Goal: Transaction & Acquisition: Book appointment/travel/reservation

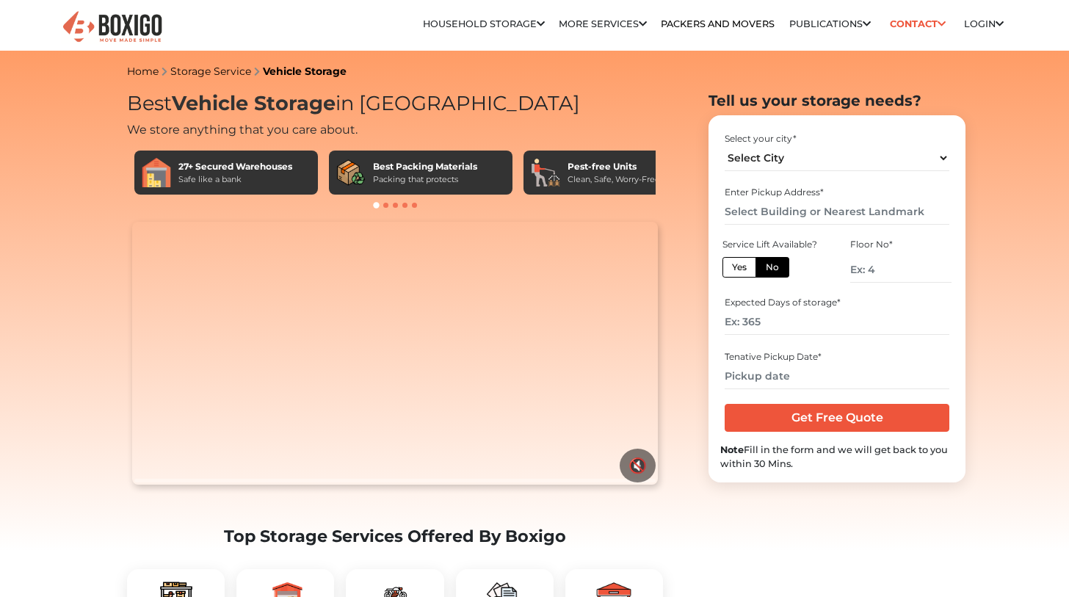
click at [397, 581] on img at bounding box center [394, 598] width 35 height 35
click at [786, 159] on select "Select City [GEOGRAPHIC_DATA] [GEOGRAPHIC_DATA] [GEOGRAPHIC_DATA] [GEOGRAPHIC_D…" at bounding box center [837, 158] width 224 height 26
select select "Kochi"
click at [725, 145] on select "Select City [GEOGRAPHIC_DATA] [GEOGRAPHIC_DATA] [GEOGRAPHIC_DATA] [GEOGRAPHIC_D…" at bounding box center [837, 158] width 224 height 26
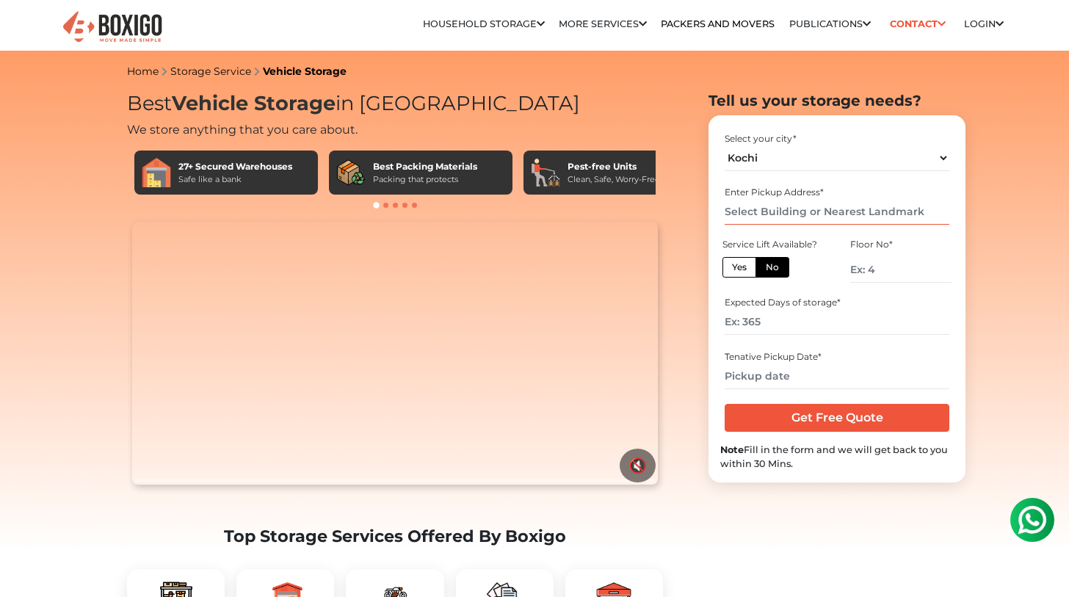
click at [760, 212] on input "text" at bounding box center [837, 212] width 224 height 26
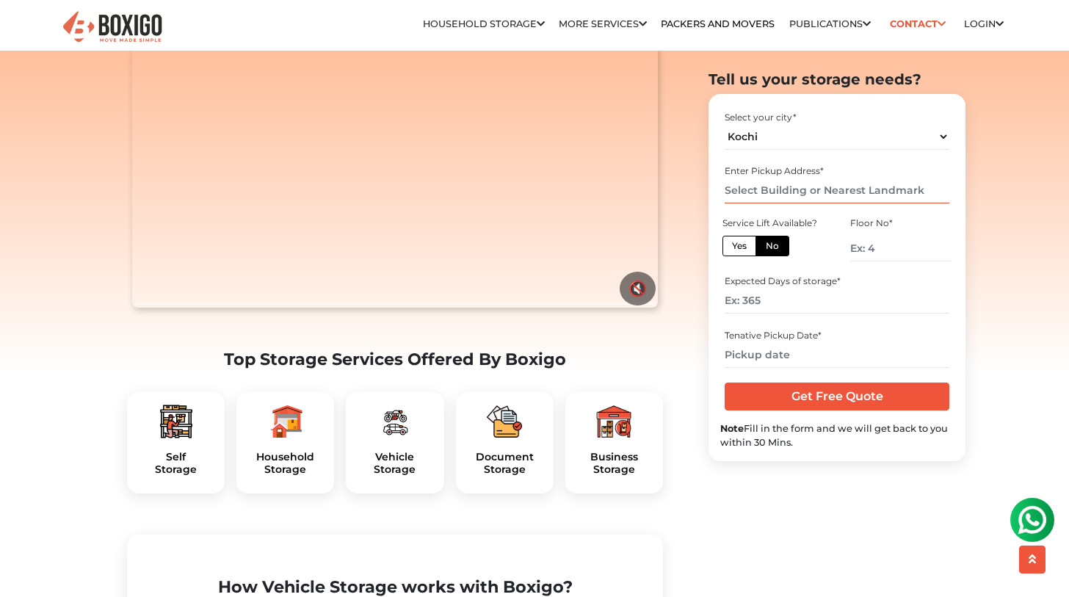
scroll to position [360, 0]
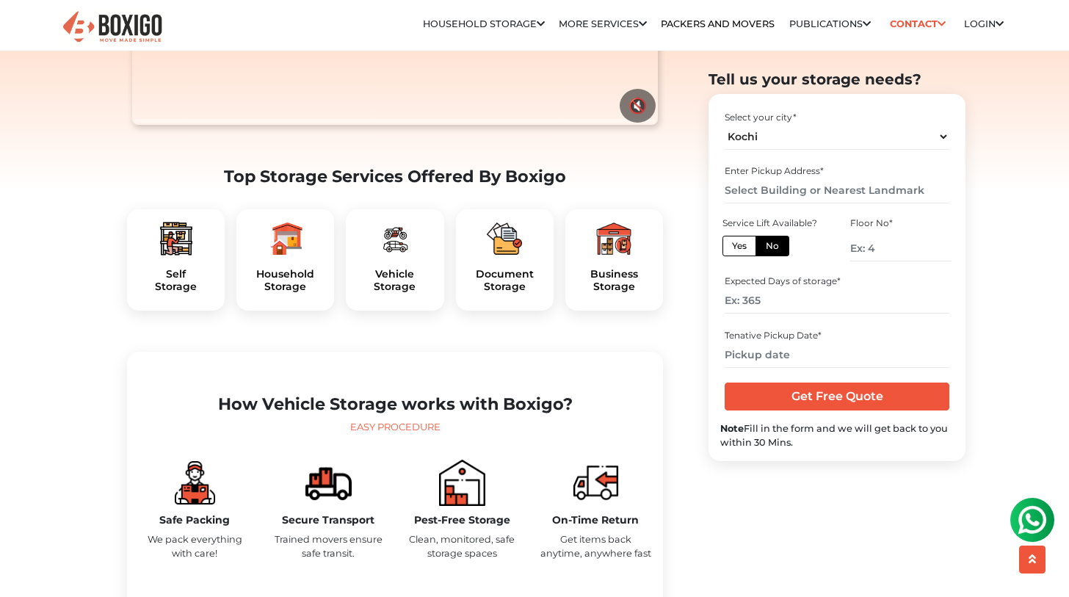
click at [392, 256] on img at bounding box center [394, 238] width 35 height 35
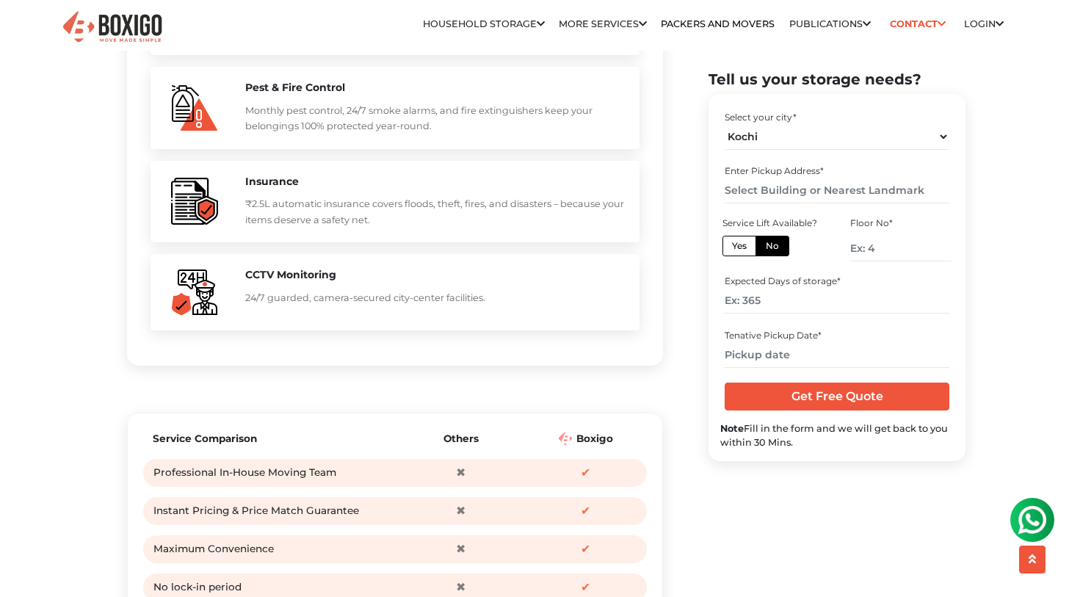
scroll to position [1677, 0]
